Goal: Navigation & Orientation: Find specific page/section

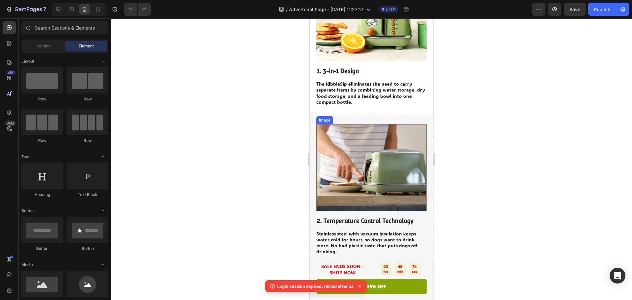
scroll to position [231, 0]
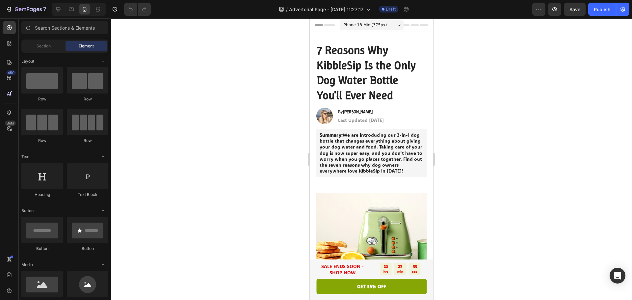
click at [528, 115] on div at bounding box center [371, 159] width 521 height 282
